Goal: Check status: Check status

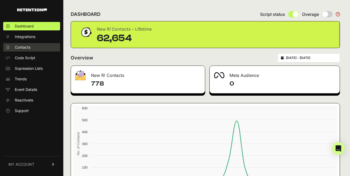
click at [28, 49] on span "Contacts" at bounding box center [23, 47] width 16 height 5
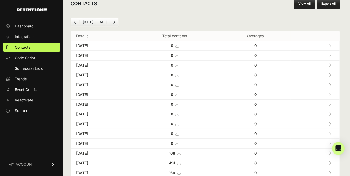
scroll to position [13, 0]
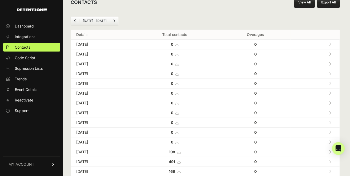
click at [95, 21] on li "[DATE] - [DATE]" at bounding box center [94, 21] width 30 height 4
click at [86, 21] on li "[DATE] - [DATE]" at bounding box center [94, 21] width 30 height 4
click at [76, 20] on icon "Previous" at bounding box center [75, 20] width 2 height 3
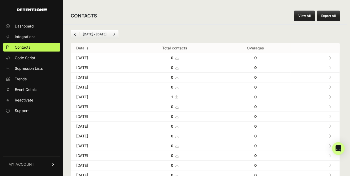
click at [74, 33] on icon "Previous" at bounding box center [75, 34] width 2 height 3
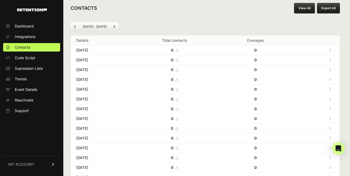
scroll to position [7, 0]
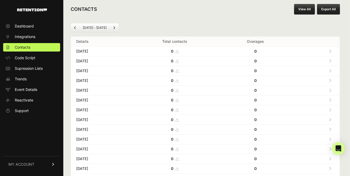
click at [75, 30] on link "Previous" at bounding box center [75, 27] width 8 height 8
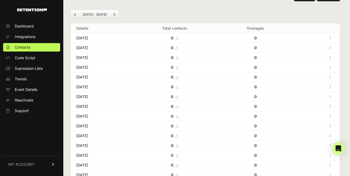
scroll to position [17, 0]
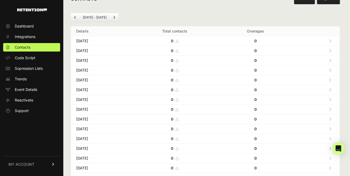
click at [74, 16] on icon "Previous" at bounding box center [75, 17] width 2 height 3
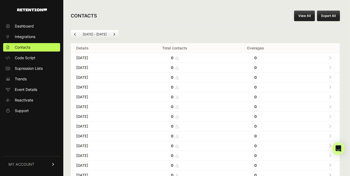
scroll to position [1, 0]
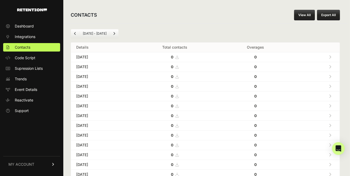
click at [75, 33] on icon "Previous" at bounding box center [75, 33] width 2 height 3
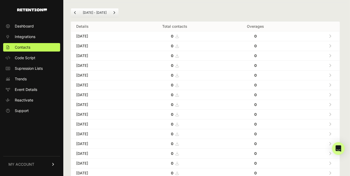
scroll to position [13, 0]
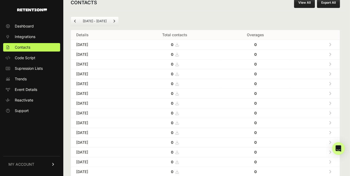
click at [75, 20] on icon "Previous" at bounding box center [75, 21] width 2 height 3
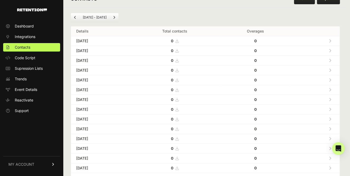
scroll to position [15, 0]
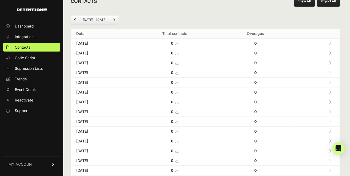
click at [75, 22] on link "Previous" at bounding box center [75, 20] width 8 height 8
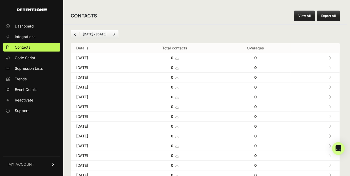
click at [74, 36] on span "Previous" at bounding box center [75, 34] width 2 height 4
click at [73, 34] on link "Previous" at bounding box center [75, 34] width 8 height 8
click at [74, 34] on icon "Previous" at bounding box center [75, 34] width 2 height 3
